Goal: Information Seeking & Learning: Stay updated

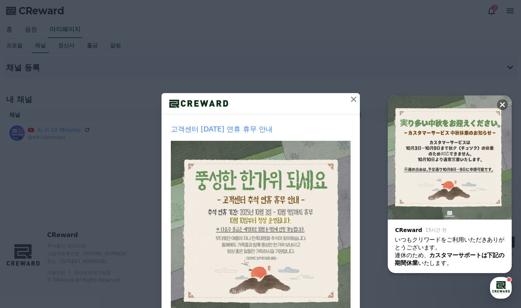
click at [351, 98] on icon at bounding box center [353, 98] width 5 height 5
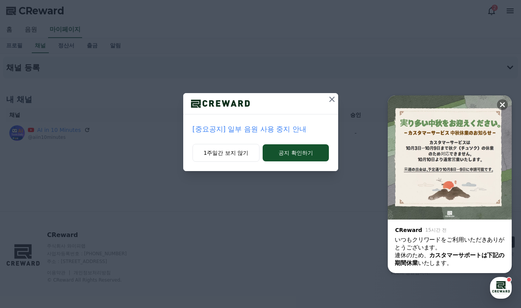
drag, startPoint x: 502, startPoint y: 102, endPoint x: 475, endPoint y: 102, distance: 27.1
click at [503, 102] on icon at bounding box center [503, 105] width 8 height 8
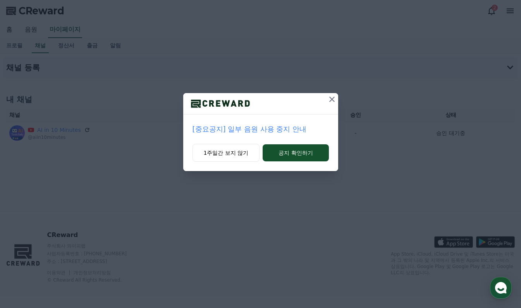
click at [334, 98] on icon at bounding box center [331, 99] width 9 height 9
click at [332, 98] on icon at bounding box center [331, 99] width 9 height 9
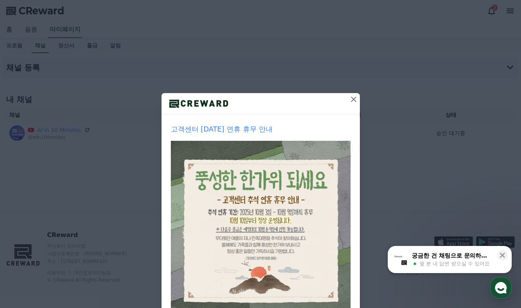
click at [352, 100] on icon at bounding box center [353, 99] width 9 height 9
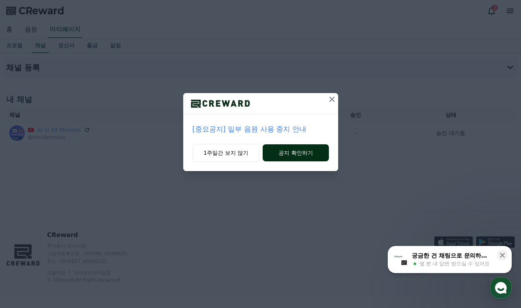
click at [293, 158] on button "공지 확인하기" at bounding box center [296, 152] width 66 height 17
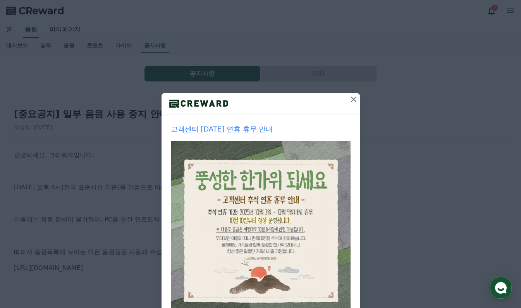
click at [350, 97] on icon at bounding box center [353, 99] width 9 height 9
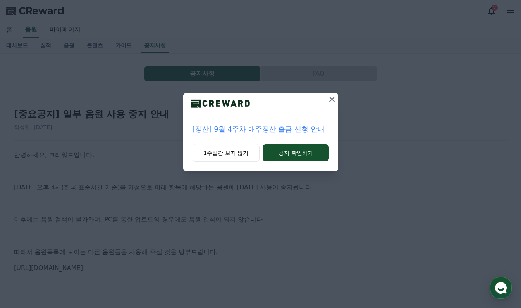
click at [332, 103] on icon at bounding box center [331, 99] width 9 height 9
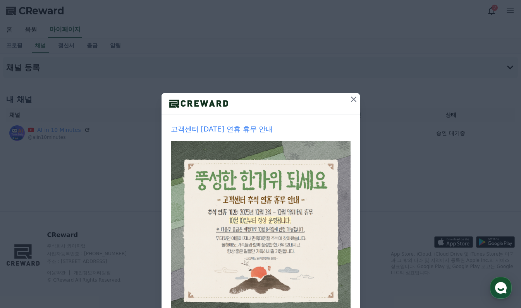
click at [350, 96] on icon at bounding box center [353, 99] width 9 height 9
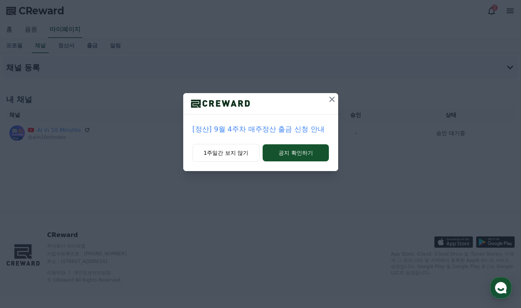
click at [334, 99] on icon at bounding box center [331, 99] width 9 height 9
